Goal: Task Accomplishment & Management: Manage account settings

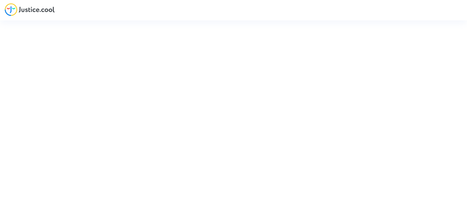
type input "[EMAIL_ADDRESS][DOMAIN_NAME]"
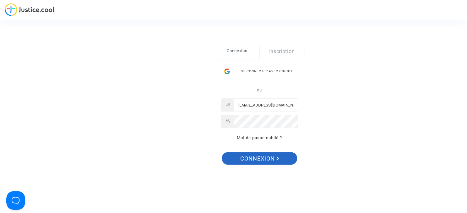
click at [267, 159] on span "Connexion" at bounding box center [259, 158] width 39 height 13
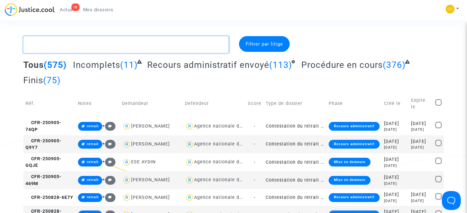
click at [101, 45] on textarea at bounding box center [125, 44] width 205 height 17
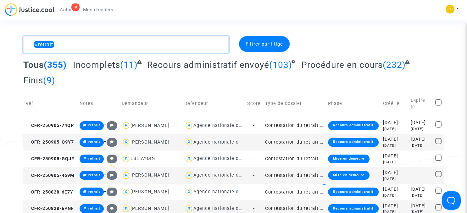
type textarea "#retrait"
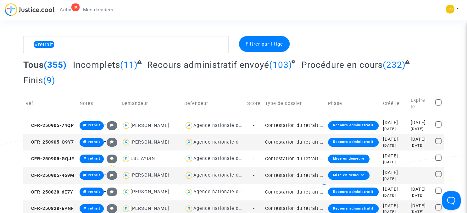
drag, startPoint x: 98, startPoint y: 11, endPoint x: 108, endPoint y: 27, distance: 19.0
click at [97, 11] on span "Mes dossiers" at bounding box center [98, 10] width 30 height 6
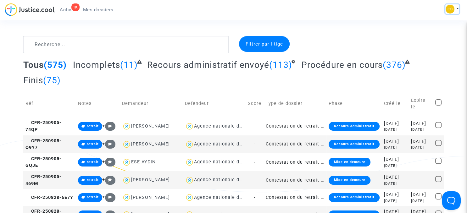
click at [457, 8] on button at bounding box center [452, 8] width 14 height 9
